Goal: Task Accomplishment & Management: Manage account settings

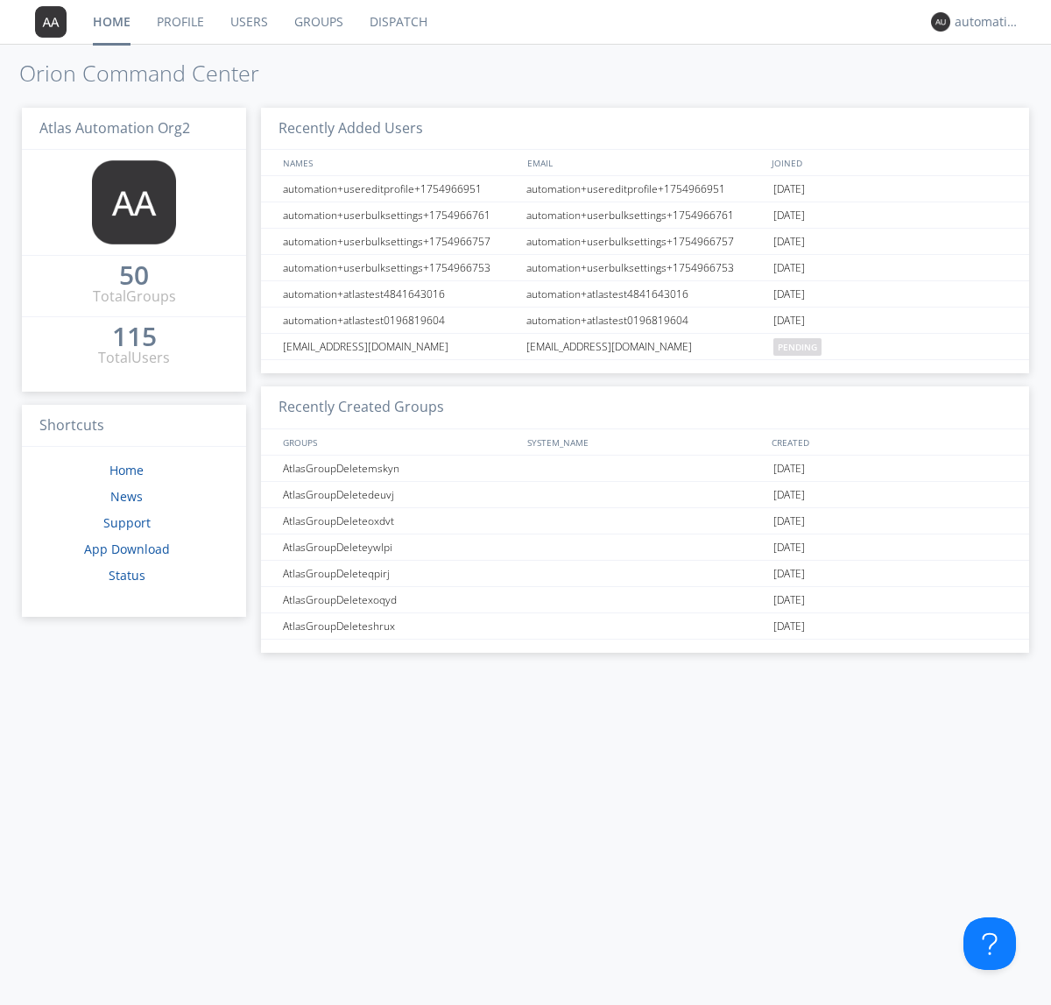
click at [317, 22] on link "Groups" at bounding box center [318, 22] width 75 height 44
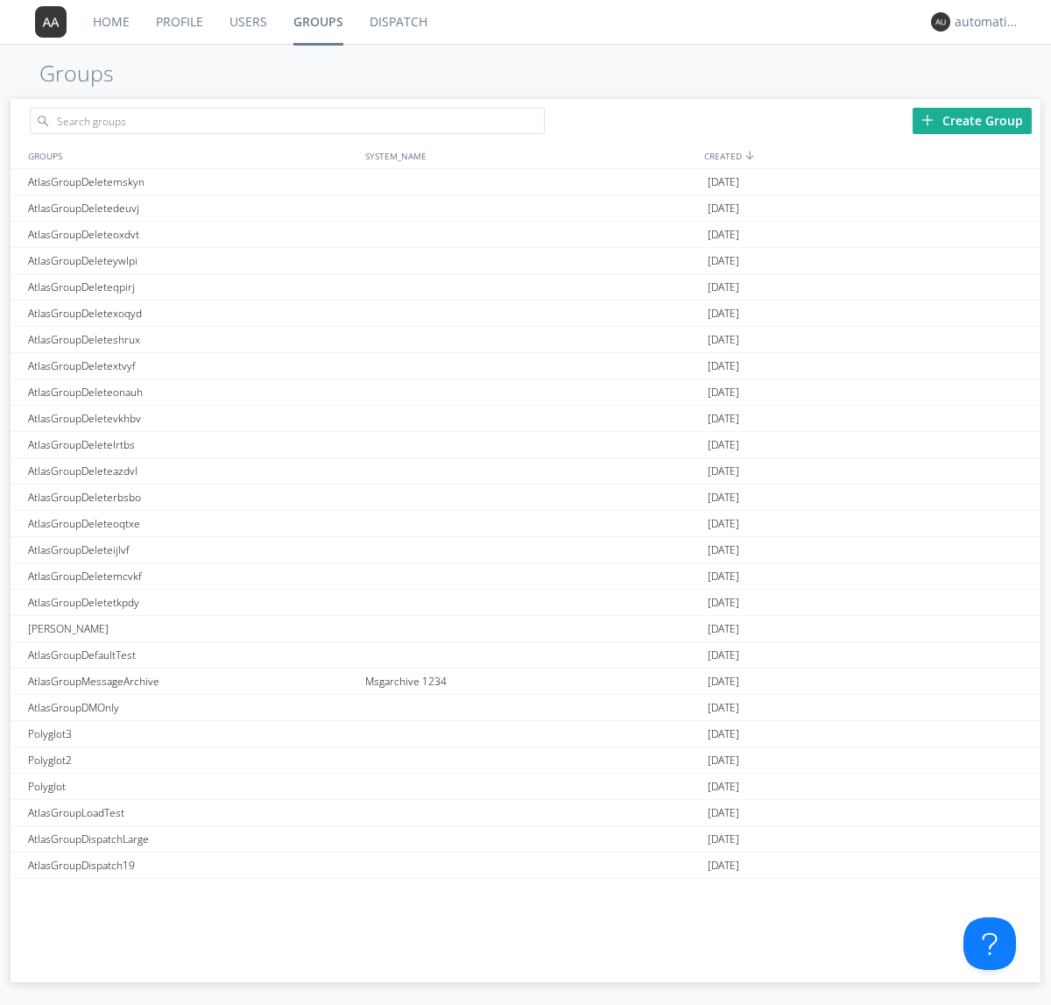
click at [972, 120] on div "Create Group" at bounding box center [972, 121] width 119 height 26
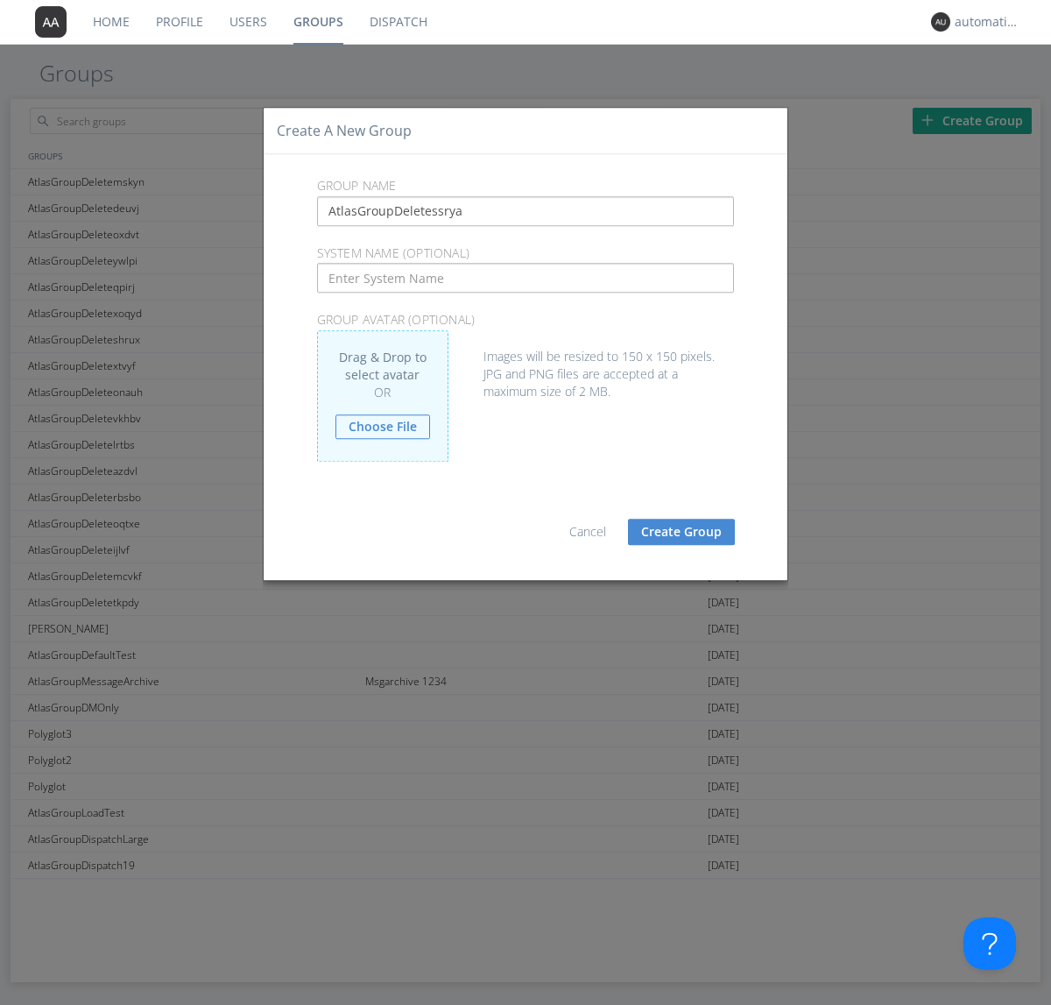
type input "AtlasGroupDeletessrya"
click at [682, 531] on button "Create Group" at bounding box center [681, 532] width 107 height 26
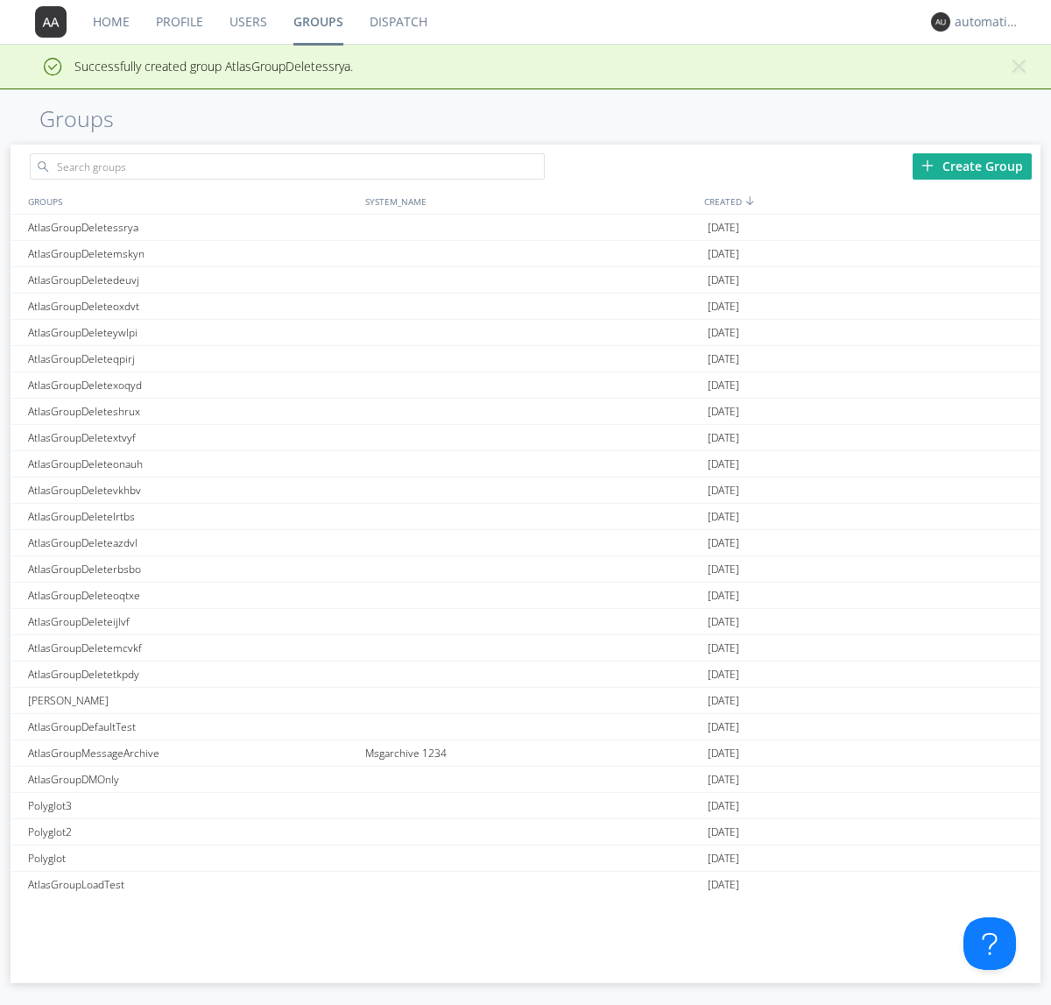
click at [317, 22] on link "Groups" at bounding box center [318, 22] width 76 height 44
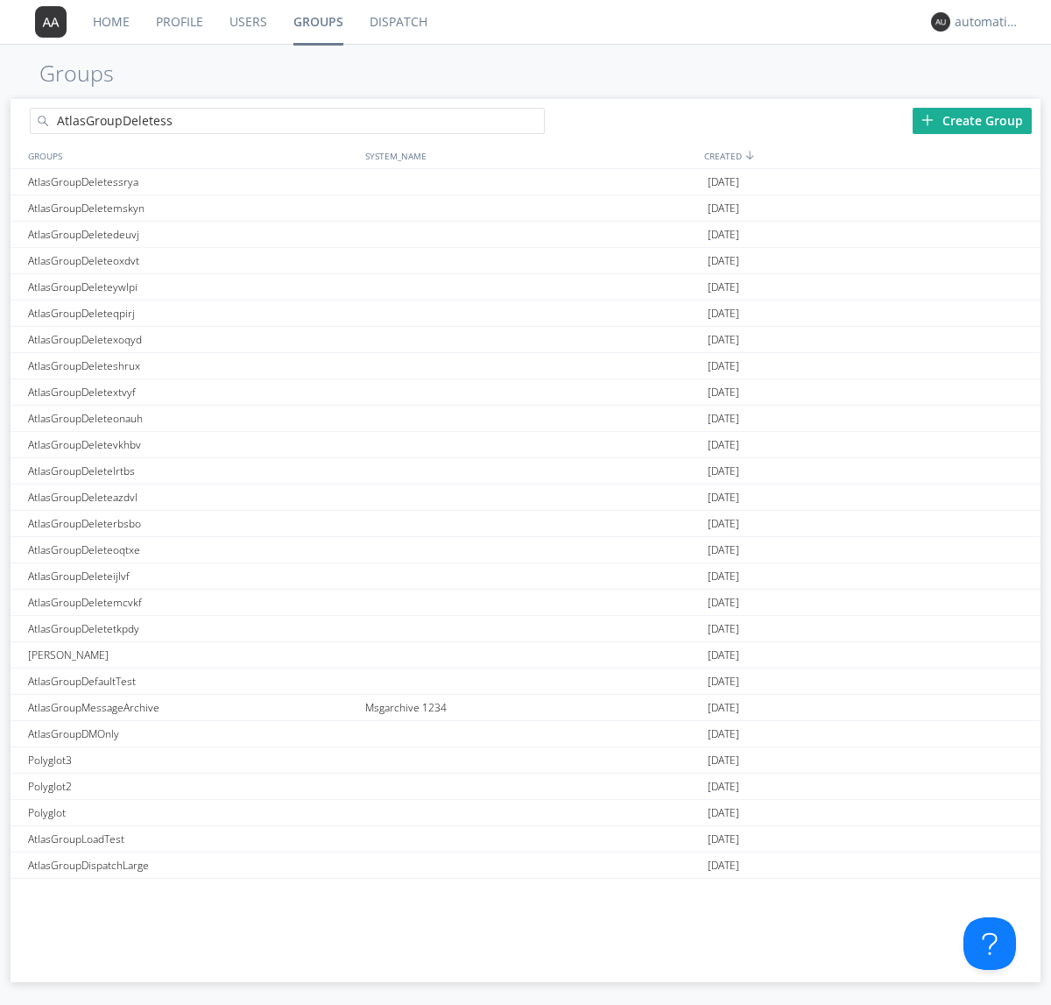
type input "AtlasGroupDeletessrya"
click at [247, 22] on link "Users" at bounding box center [248, 22] width 64 height 44
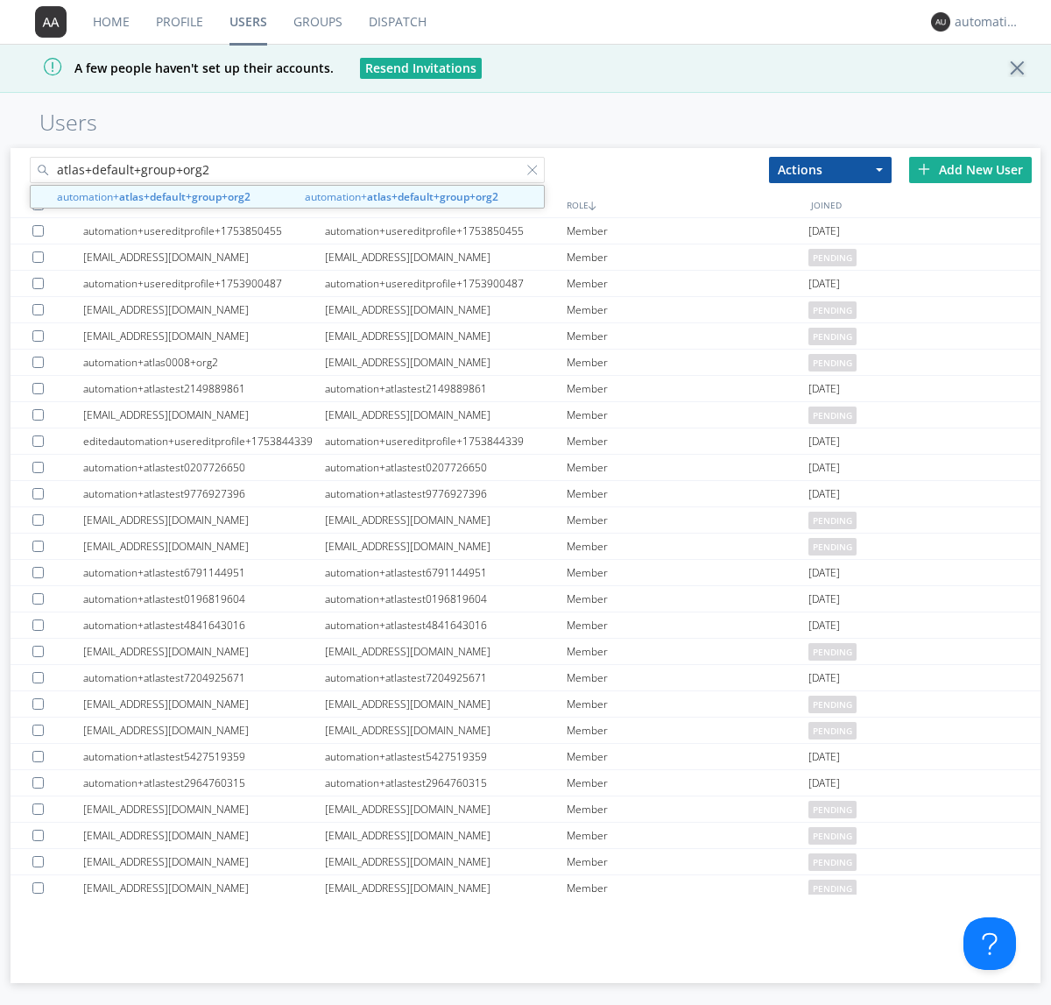
type input "atlas+default+group+org2"
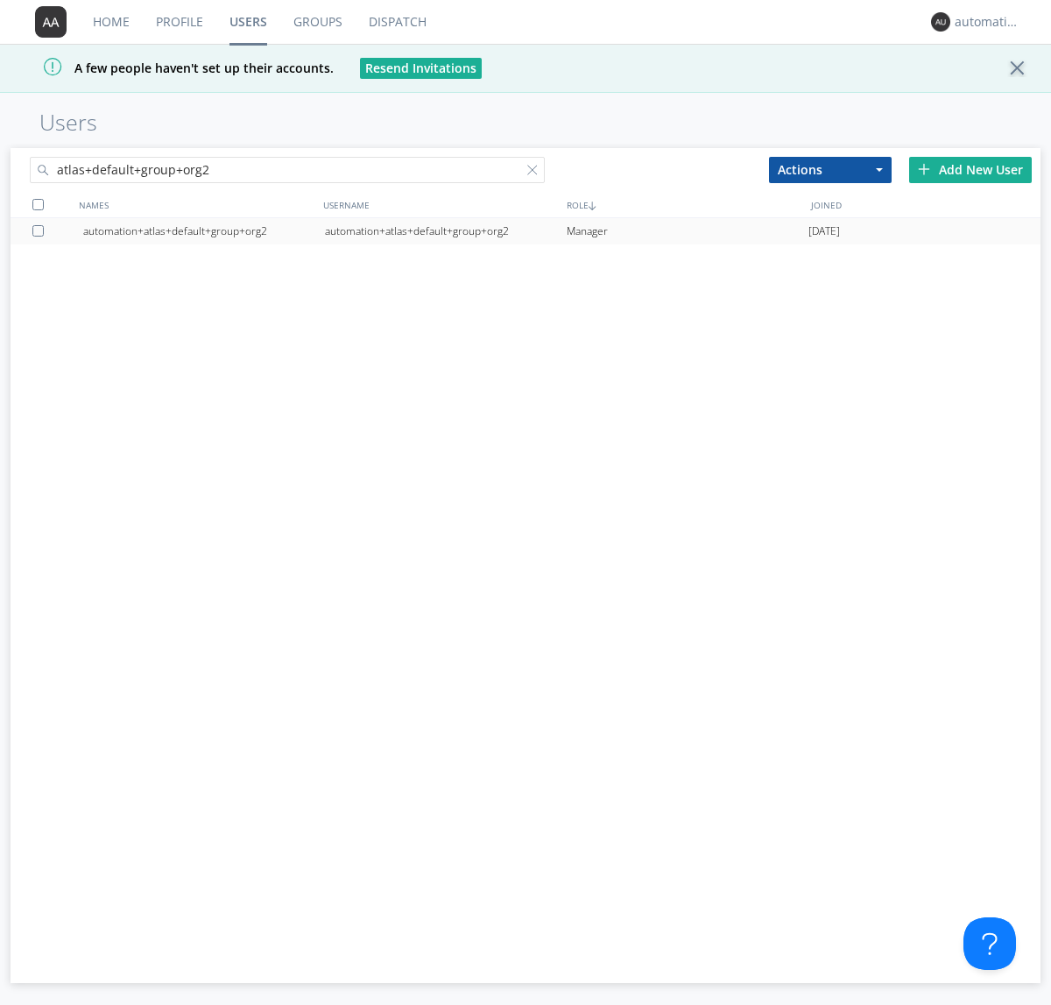
click at [445, 230] on div "automation+atlas+default+group+org2" at bounding box center [446, 231] width 242 height 26
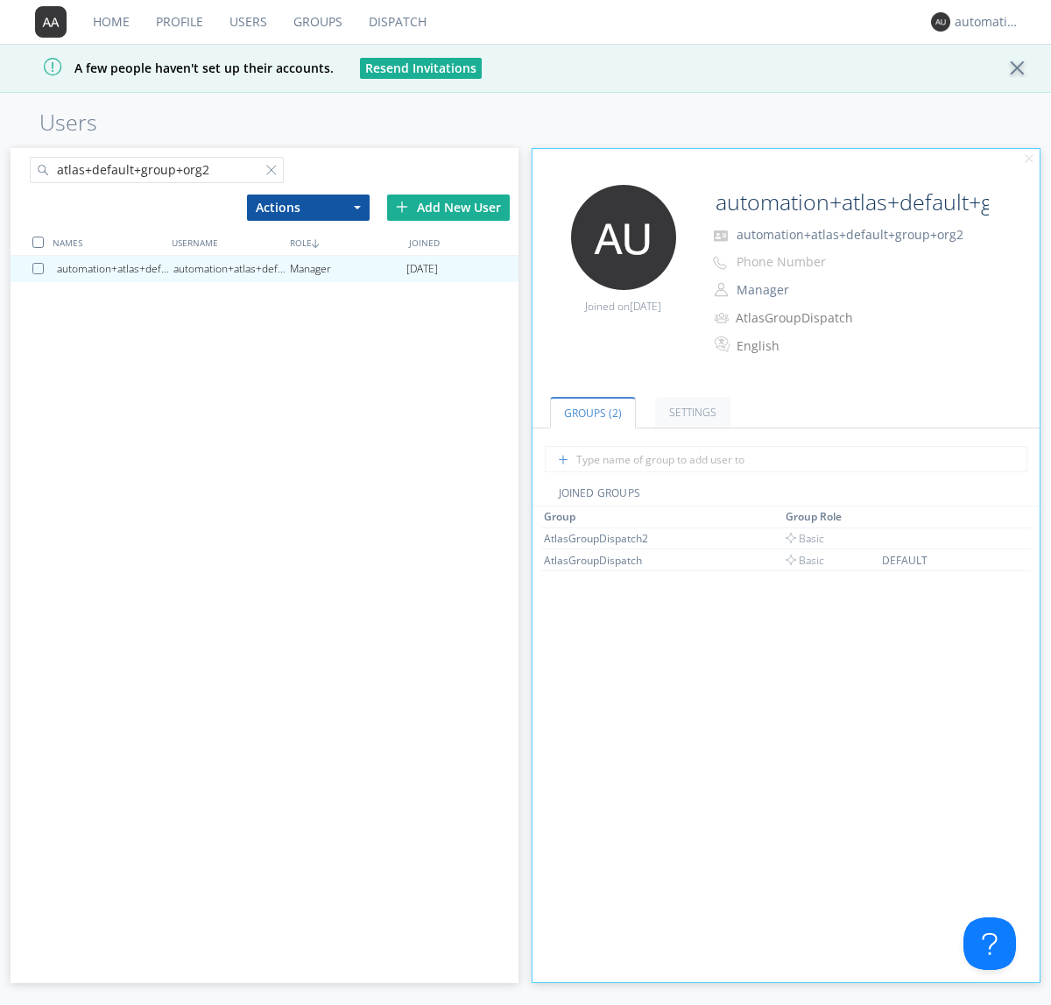
click at [396, 22] on link "Dispatch" at bounding box center [398, 22] width 84 height 44
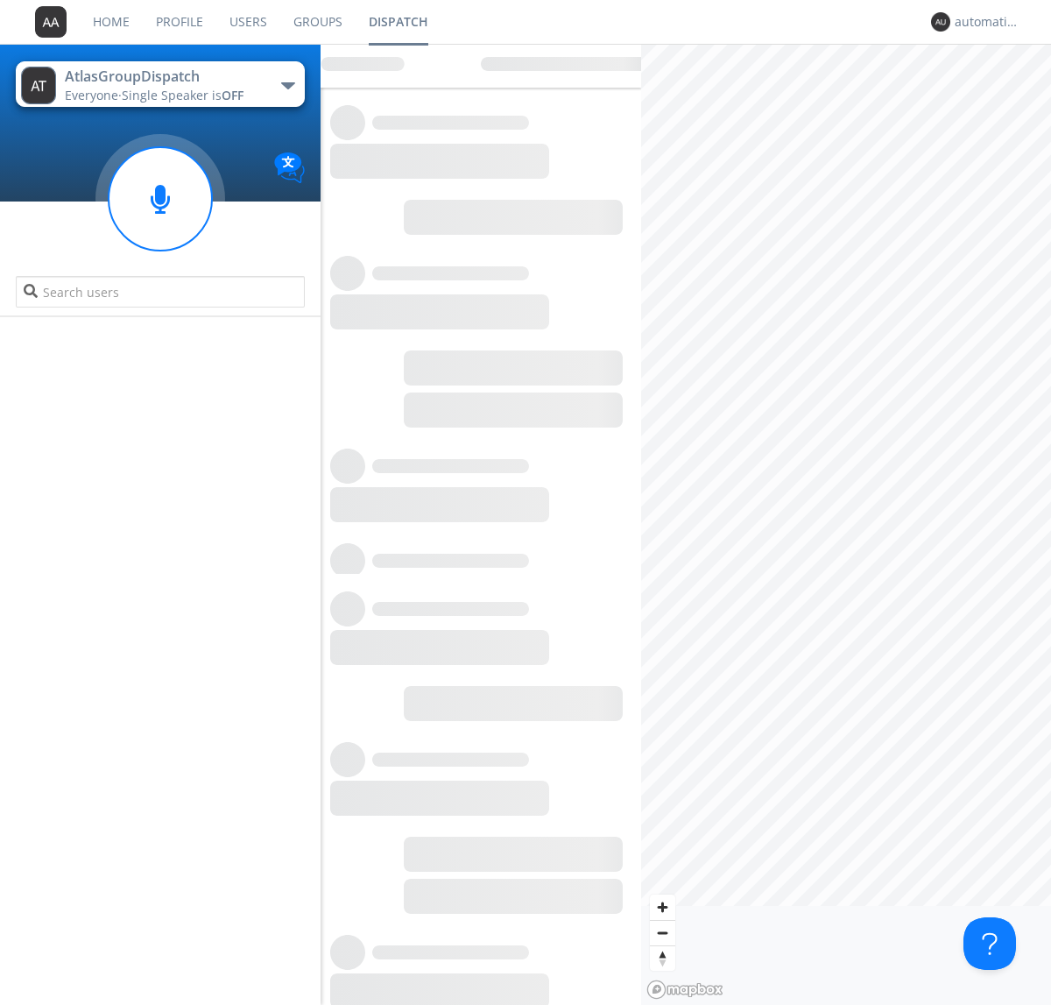
click at [247, 22] on link "Users" at bounding box center [248, 22] width 64 height 44
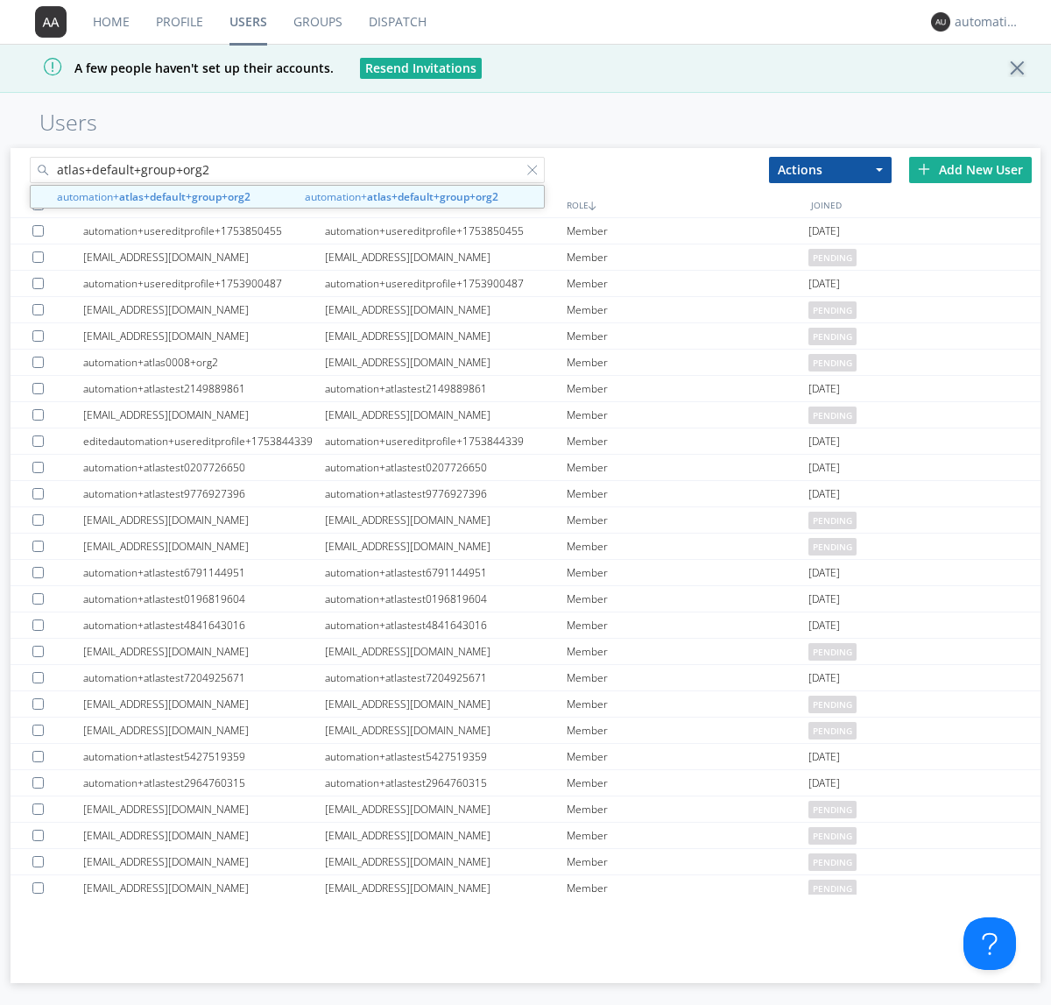
type input "atlas+default+group+org2"
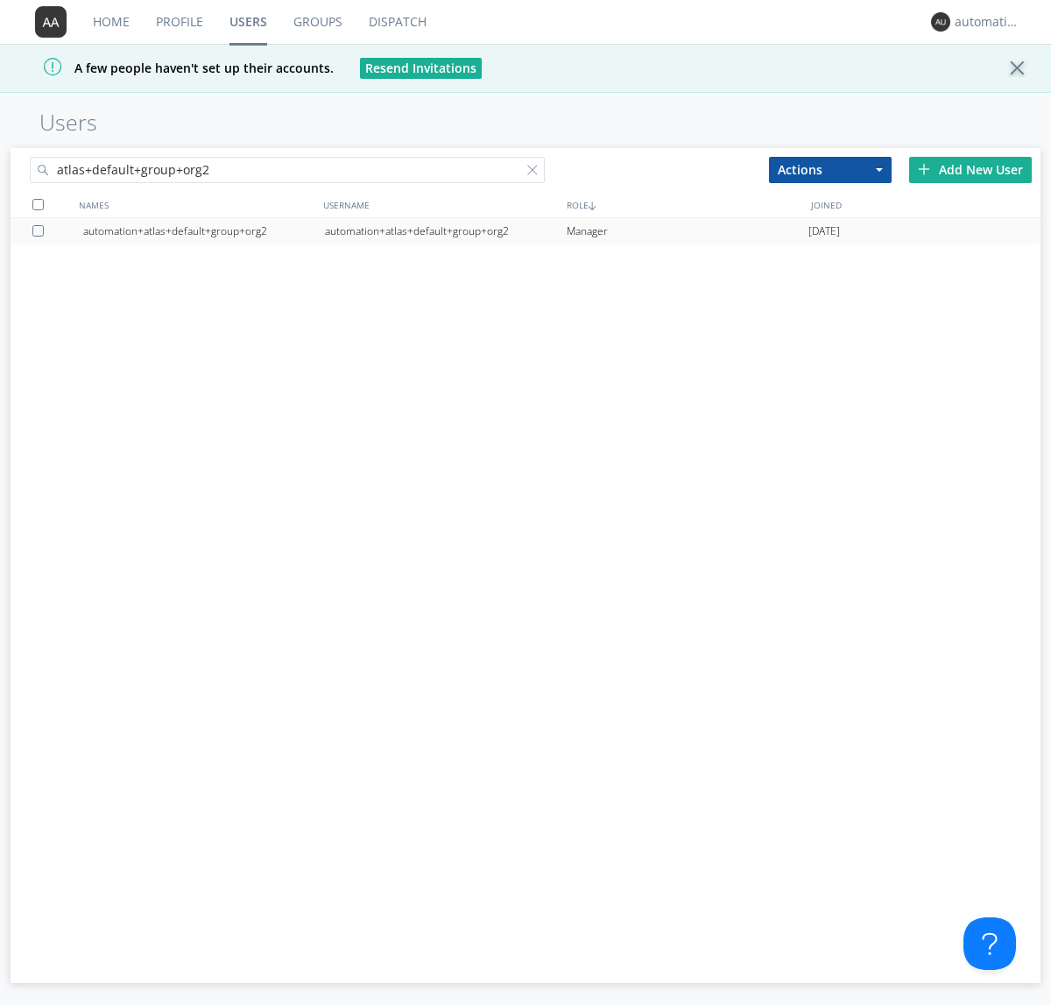
click at [445, 230] on div "automation+atlas+default+group+org2" at bounding box center [446, 231] width 242 height 26
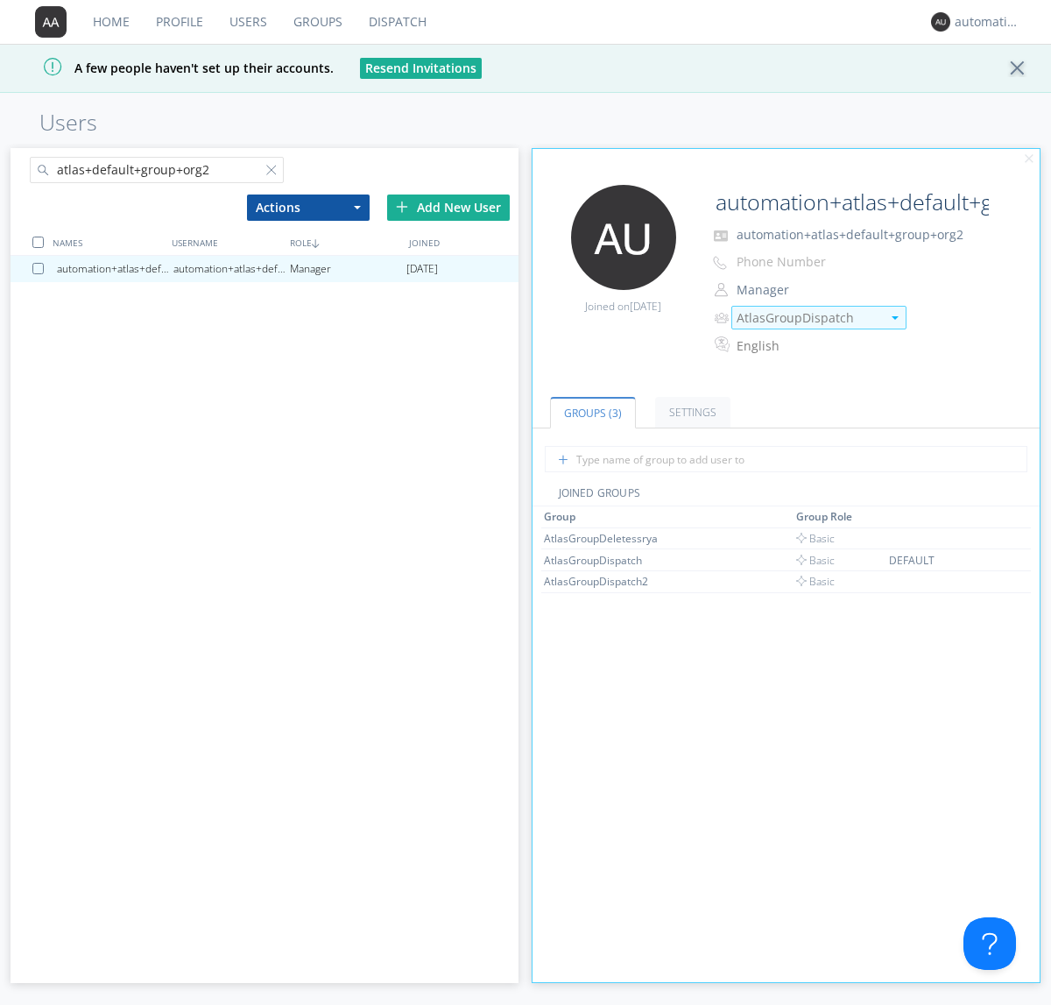
click at [894, 317] on img at bounding box center [895, 318] width 7 height 4
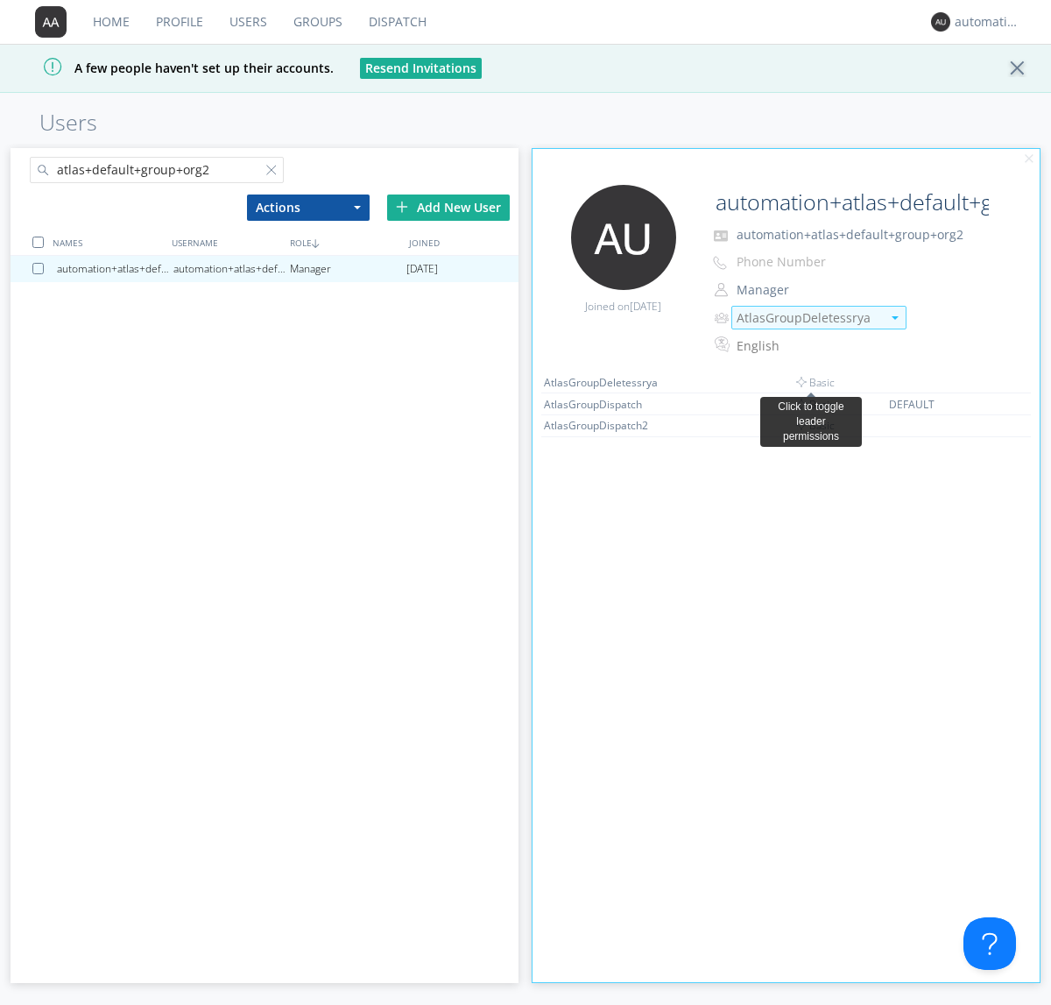
click at [396, 22] on link "Dispatch" at bounding box center [398, 22] width 84 height 44
click at [983, 22] on div "automation+atlas+default+group+org2" at bounding box center [988, 22] width 66 height 18
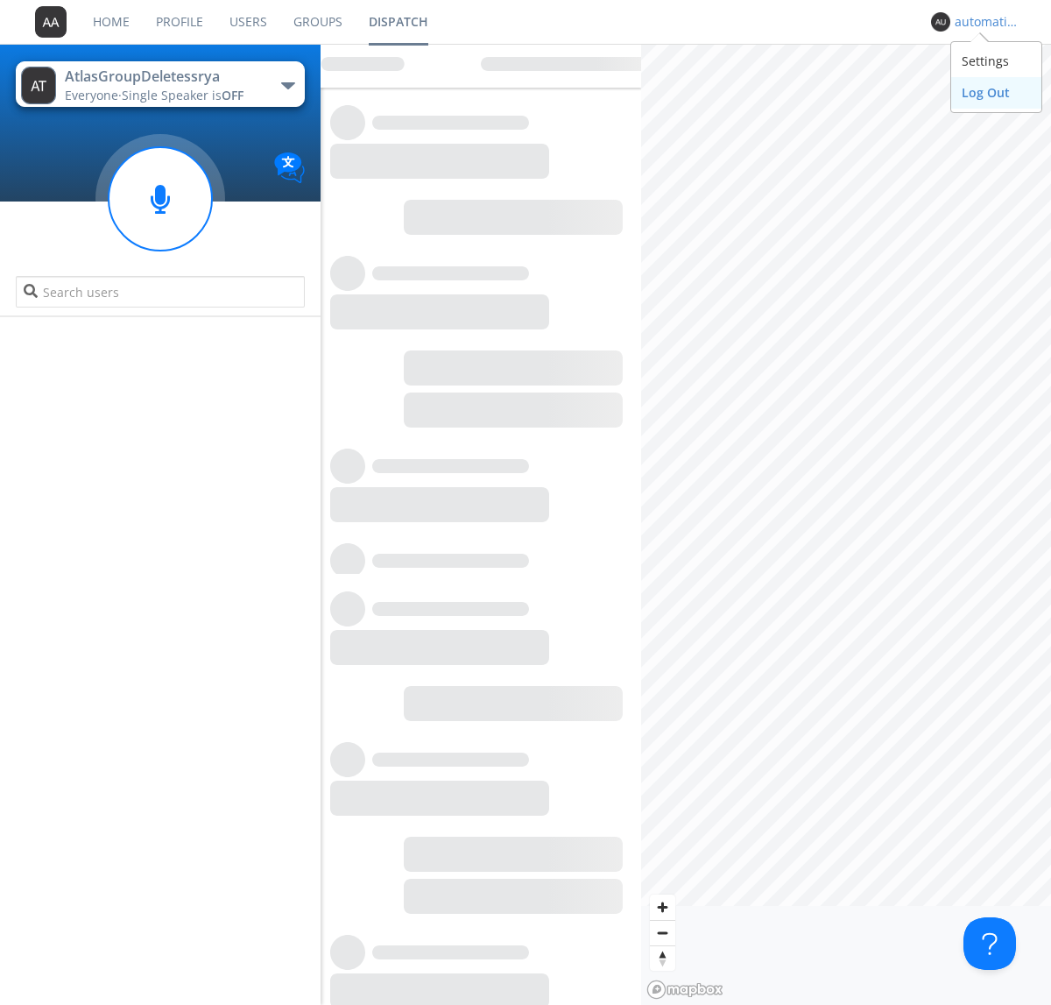
click at [996, 92] on div "Log Out" at bounding box center [996, 93] width 90 height 32
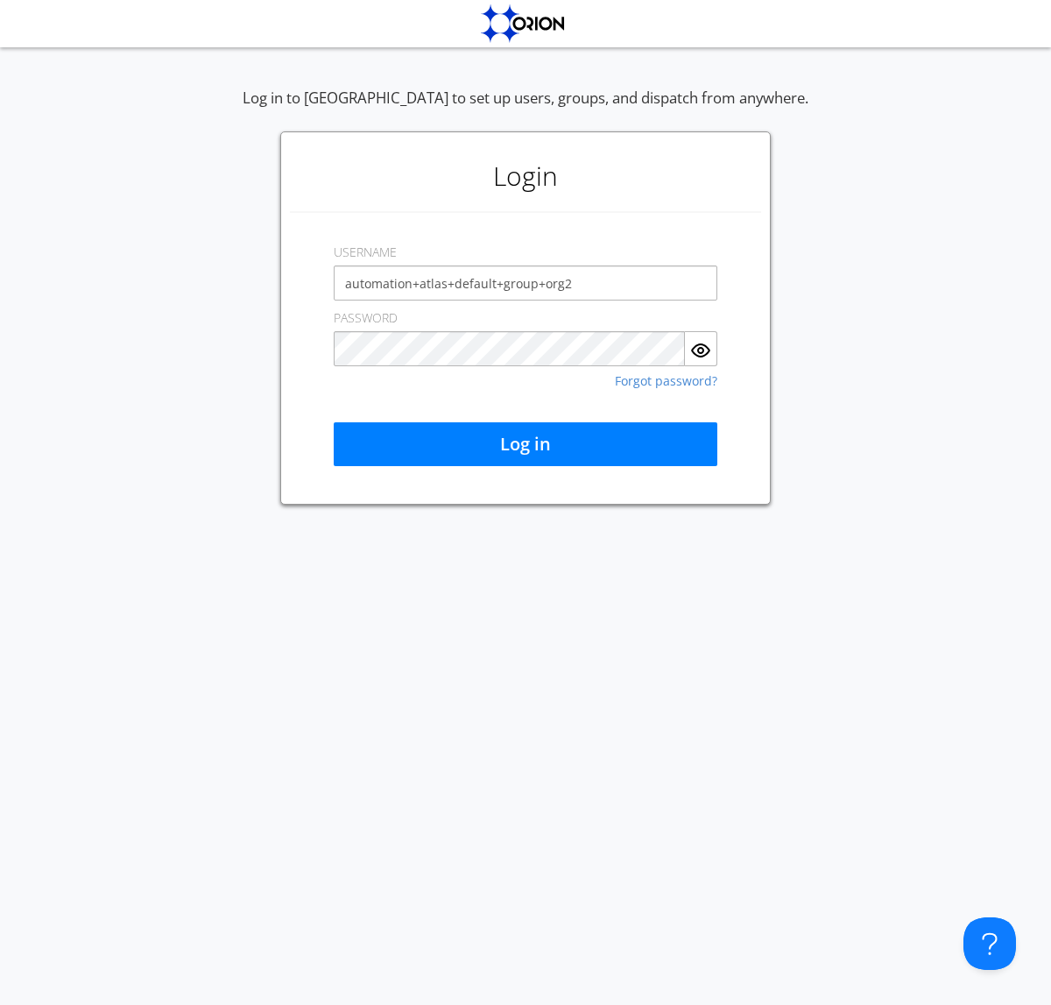
type input "automation+atlas+default+group+org2"
click at [526, 444] on button "Log in" at bounding box center [526, 444] width 384 height 44
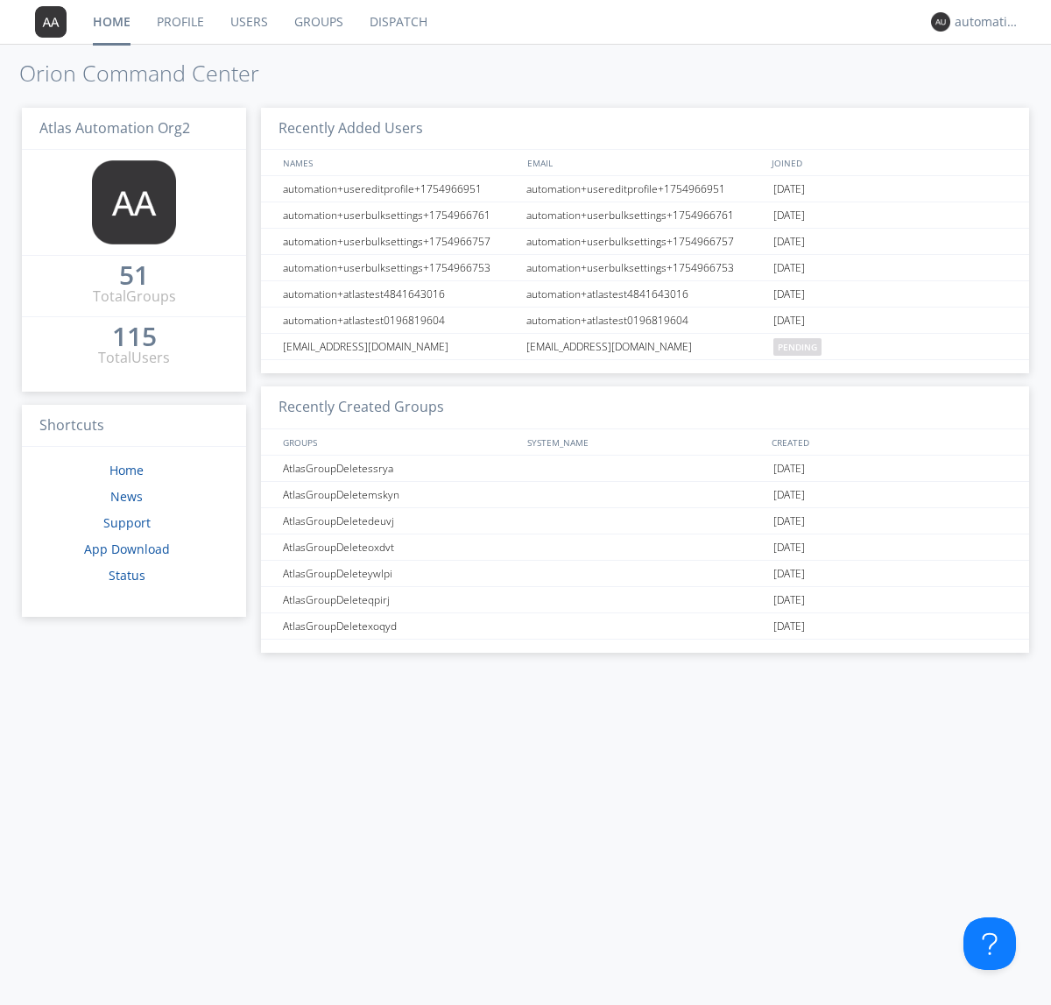
click at [397, 22] on link "Dispatch" at bounding box center [399, 22] width 84 height 44
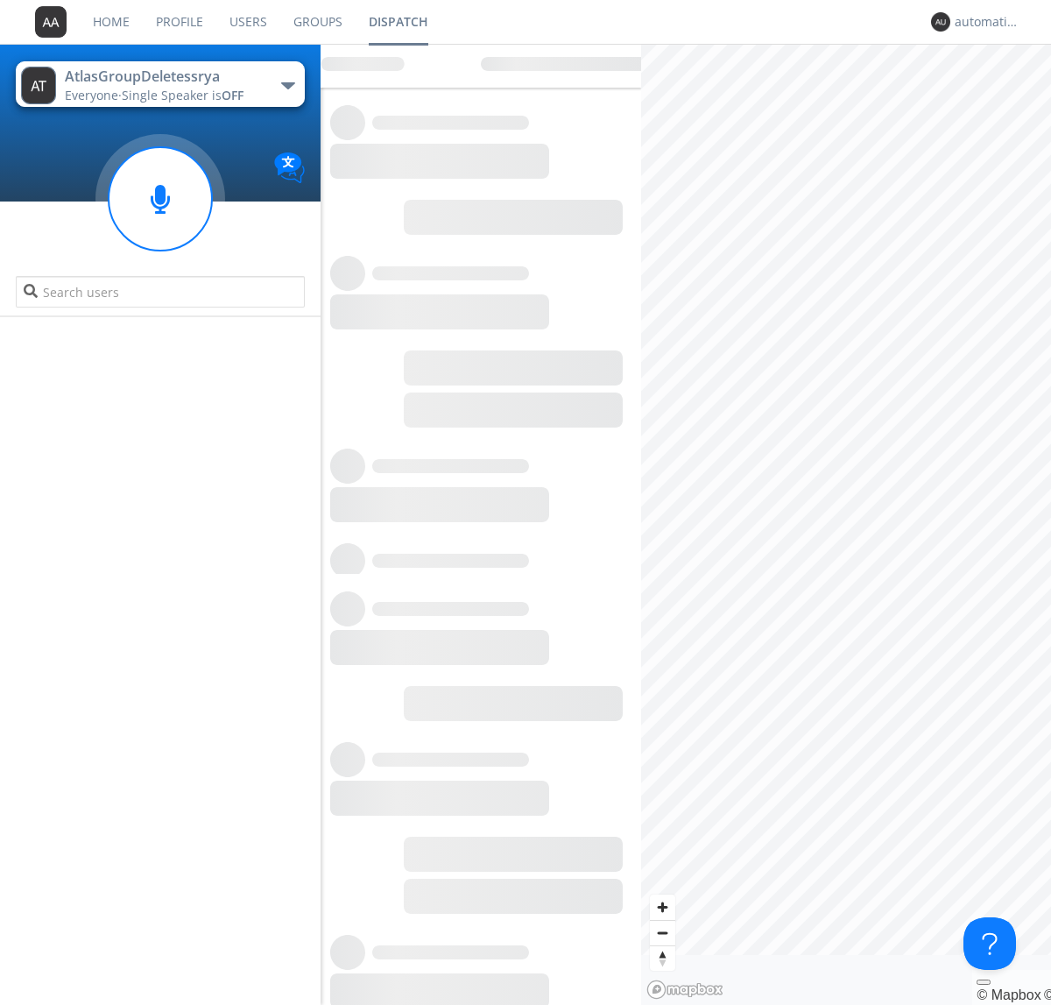
click at [247, 22] on link "Users" at bounding box center [248, 22] width 64 height 44
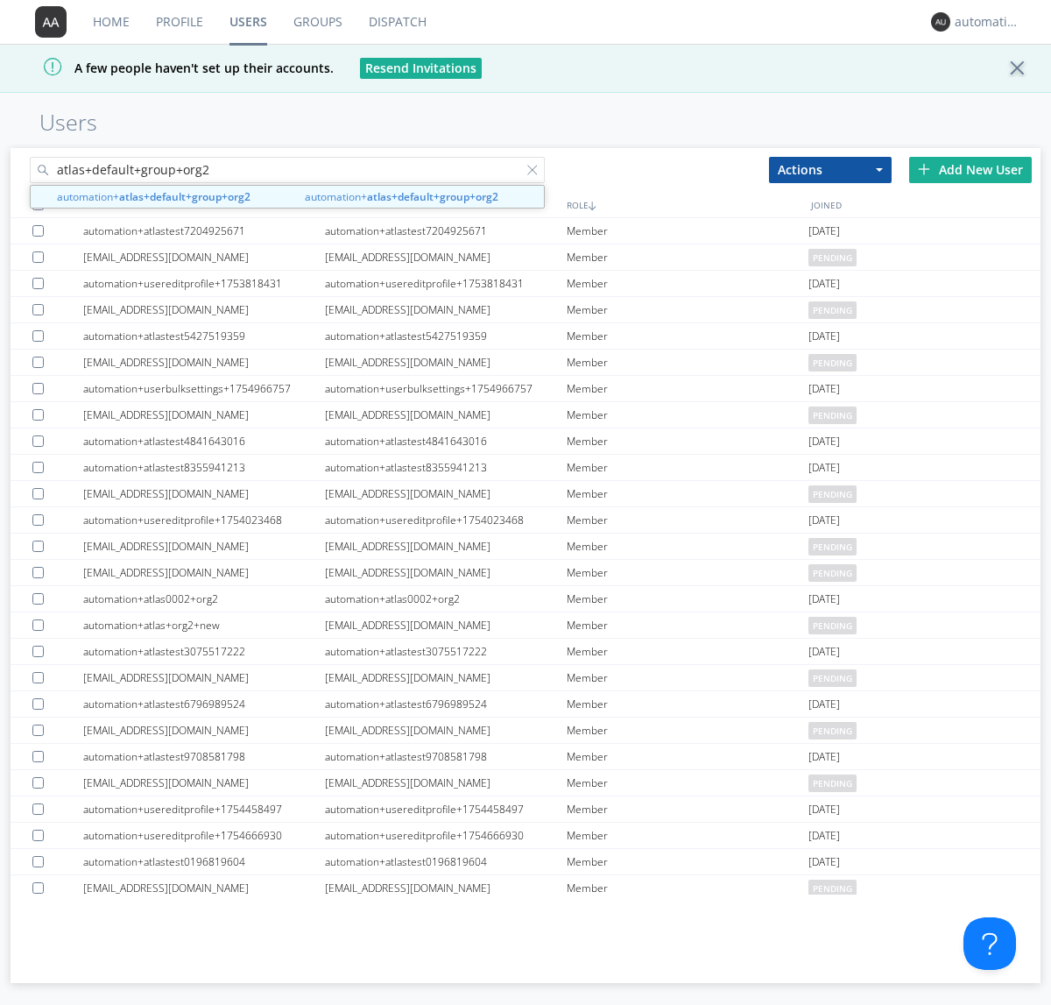
type input "atlas+default+group+org2"
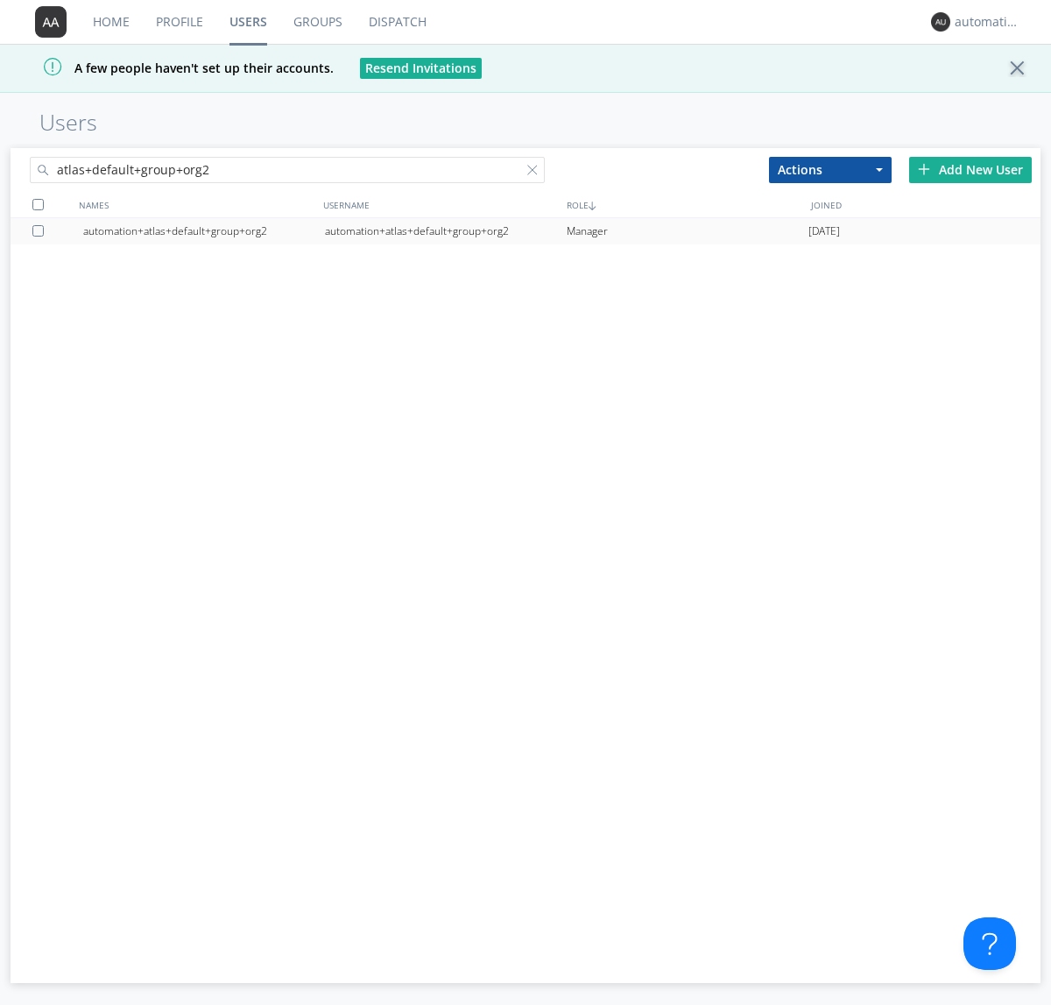
click at [445, 230] on div "automation+atlas+default+group+org2" at bounding box center [446, 231] width 242 height 26
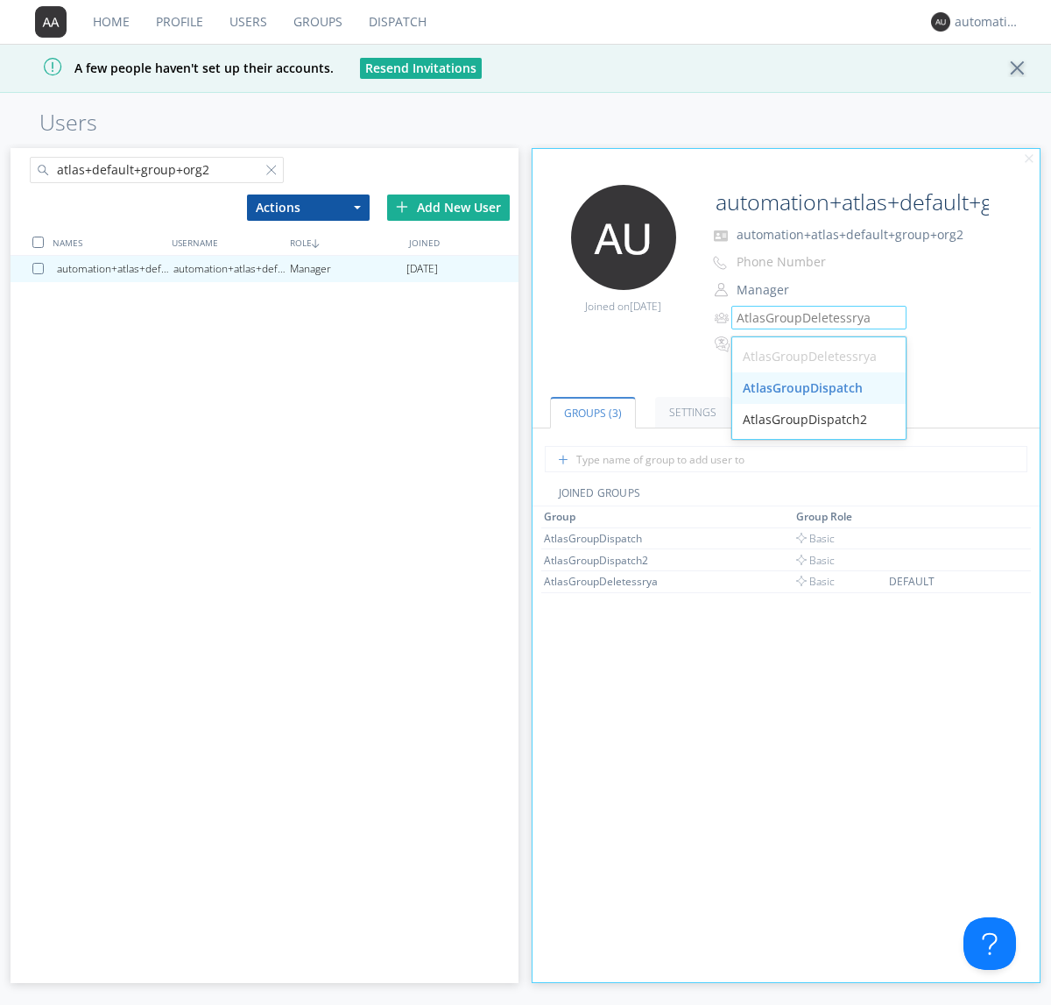
click at [818, 388] on div "AtlasGroupDispatch" at bounding box center [818, 388] width 173 height 32
click at [316, 22] on link "Groups" at bounding box center [317, 22] width 75 height 44
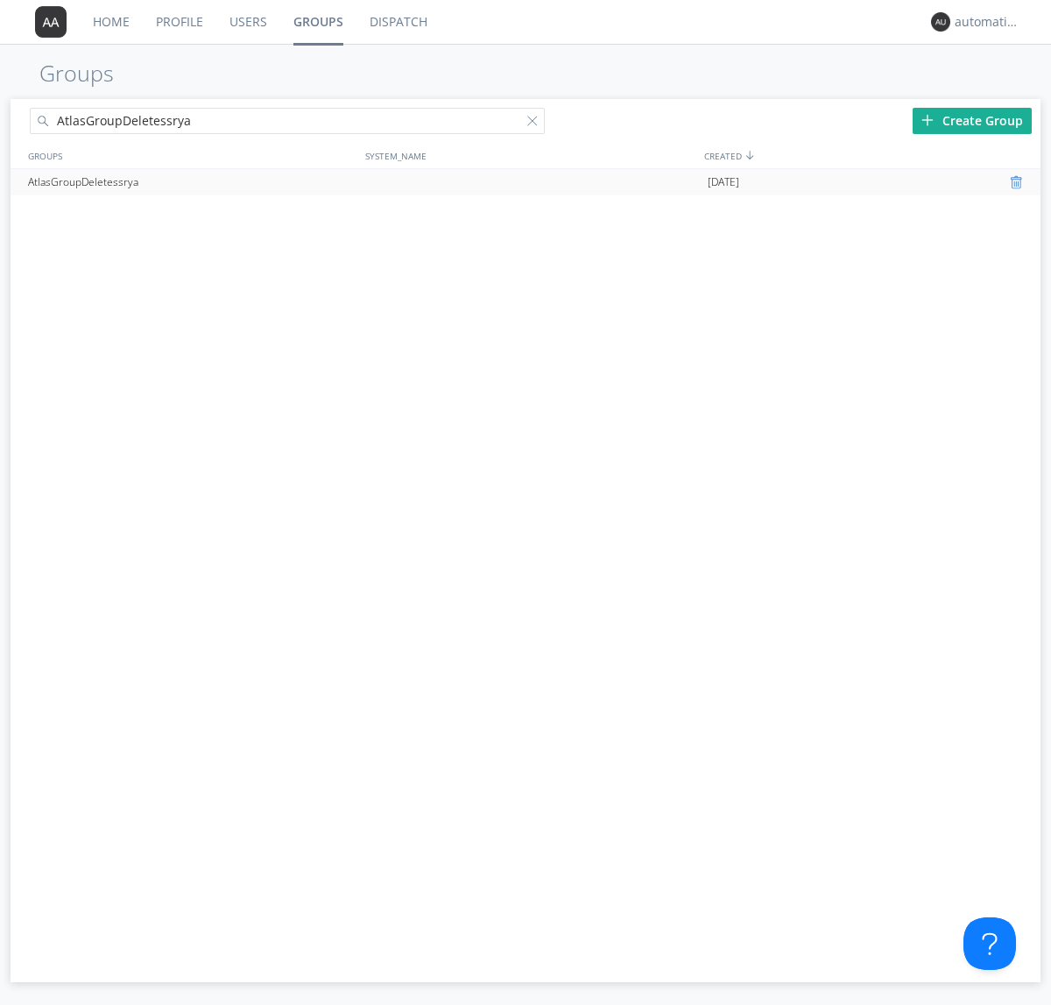
type input "AtlasGroupDeletessrya"
click at [1018, 182] on div at bounding box center [1019, 182] width 18 height 14
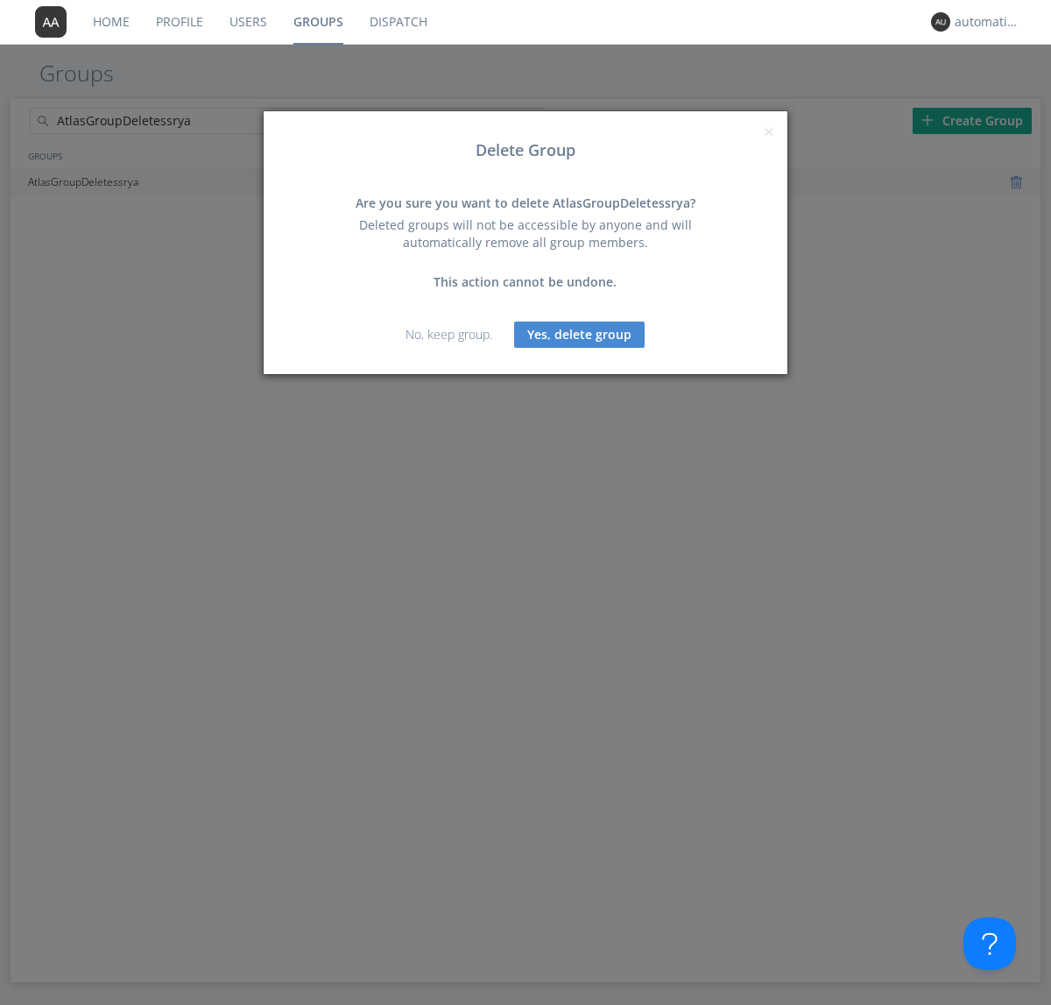
click at [580, 334] on button "Yes, delete group" at bounding box center [579, 334] width 131 height 26
